Goal: Find specific page/section: Find specific page/section

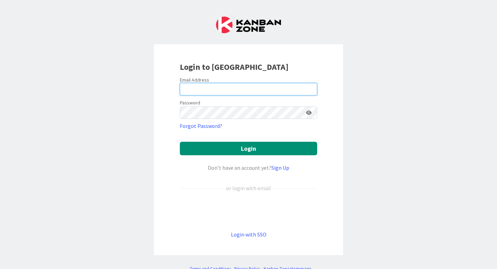
click at [200, 91] on input "email" at bounding box center [249, 89] width 138 height 12
type input "[PERSON_NAME][EMAIL_ADDRESS][PERSON_NAME][DOMAIN_NAME]"
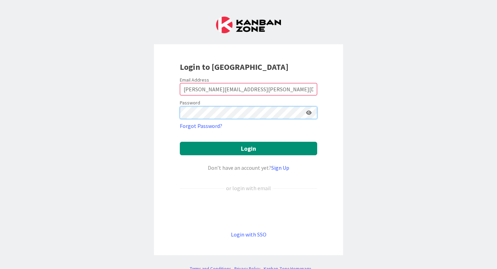
click at [180, 142] on button "Login" at bounding box center [249, 148] width 138 height 13
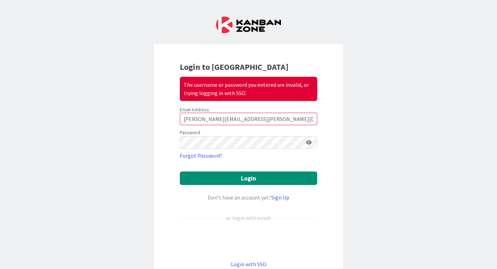
click at [310, 143] on icon at bounding box center [309, 142] width 6 height 5
click at [180, 171] on button "Login" at bounding box center [249, 177] width 138 height 13
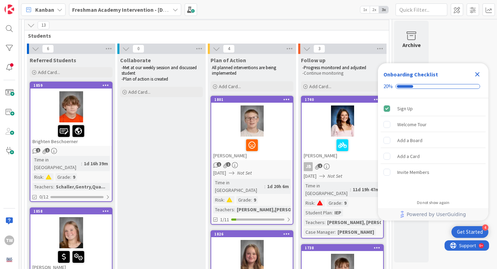
scroll to position [25, 0]
click at [476, 74] on icon "Close Checklist" at bounding box center [478, 74] width 8 height 8
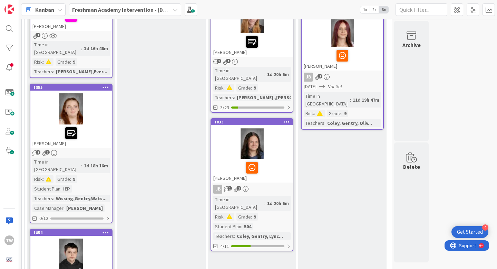
scroll to position [404, 0]
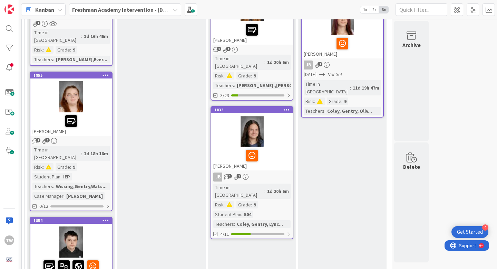
click at [100, 114] on div at bounding box center [70, 121] width 77 height 15
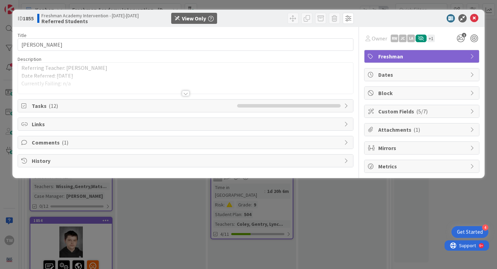
click at [185, 94] on div at bounding box center [186, 94] width 8 height 6
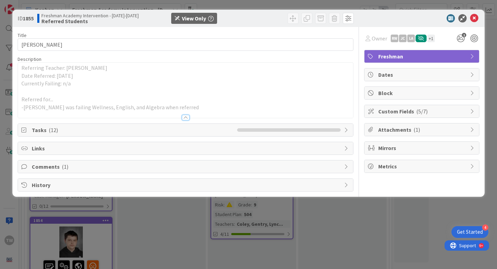
click at [227, 96] on p "Referred for..." at bounding box center [185, 99] width 329 height 8
click at [123, 80] on p "Currently Failing: n/a" at bounding box center [185, 83] width 329 height 8
click at [175, 16] on div at bounding box center [177, 18] width 5 height 4
click at [202, 19] on div "View Only" at bounding box center [194, 18] width 46 height 11
click at [475, 19] on icon at bounding box center [475, 18] width 8 height 8
